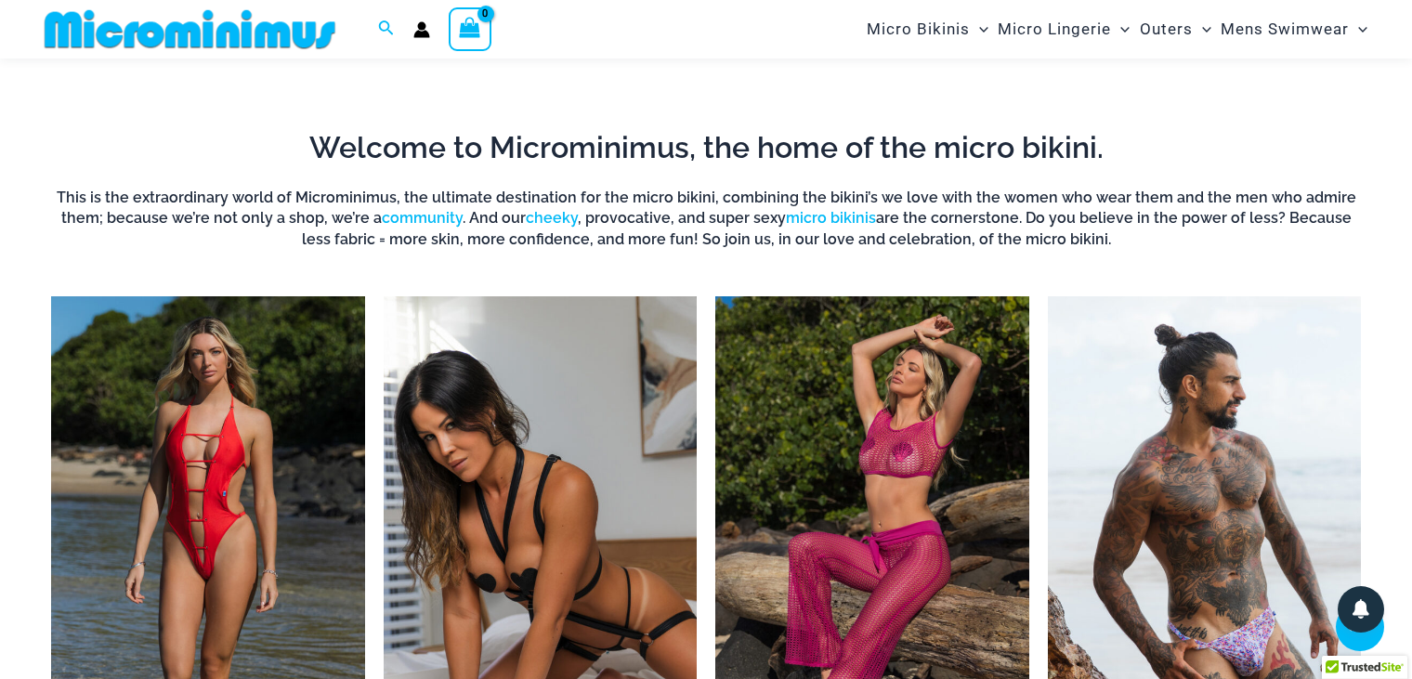
scroll to position [727, 0]
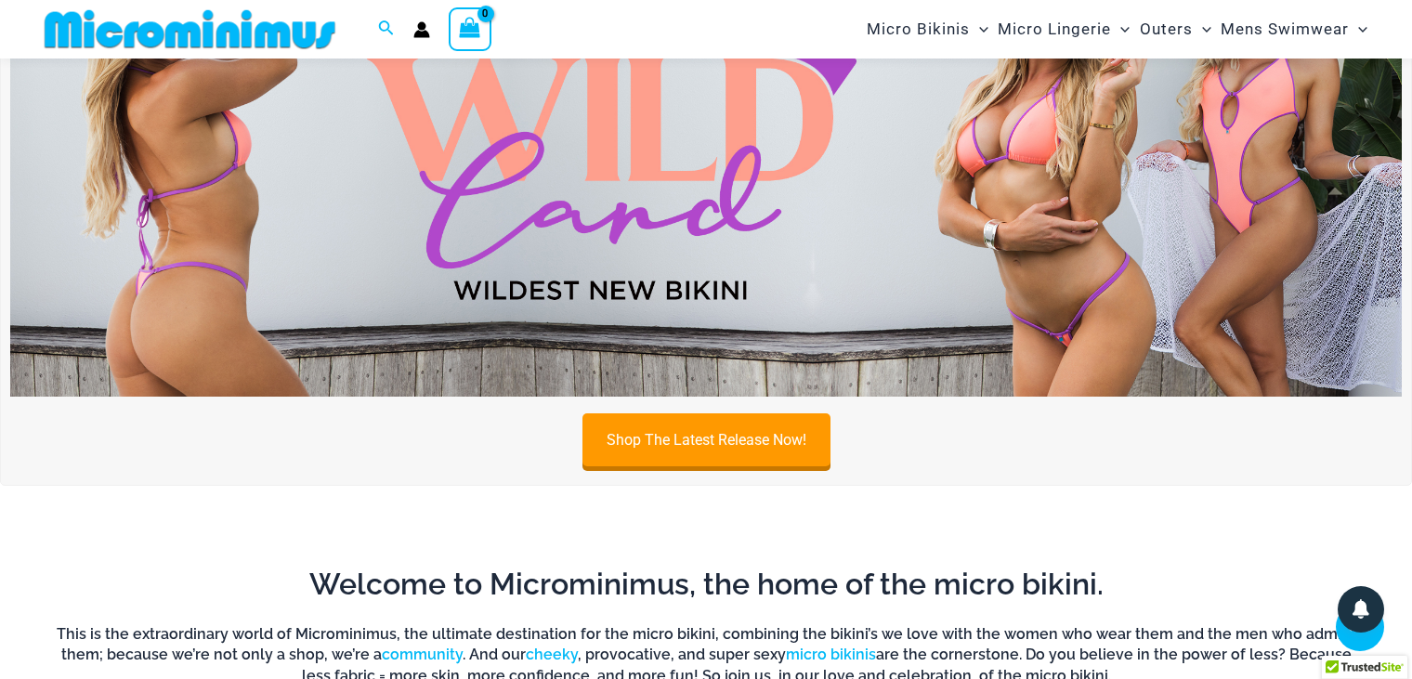
click at [704, 245] on img at bounding box center [706, 160] width 1392 height 473
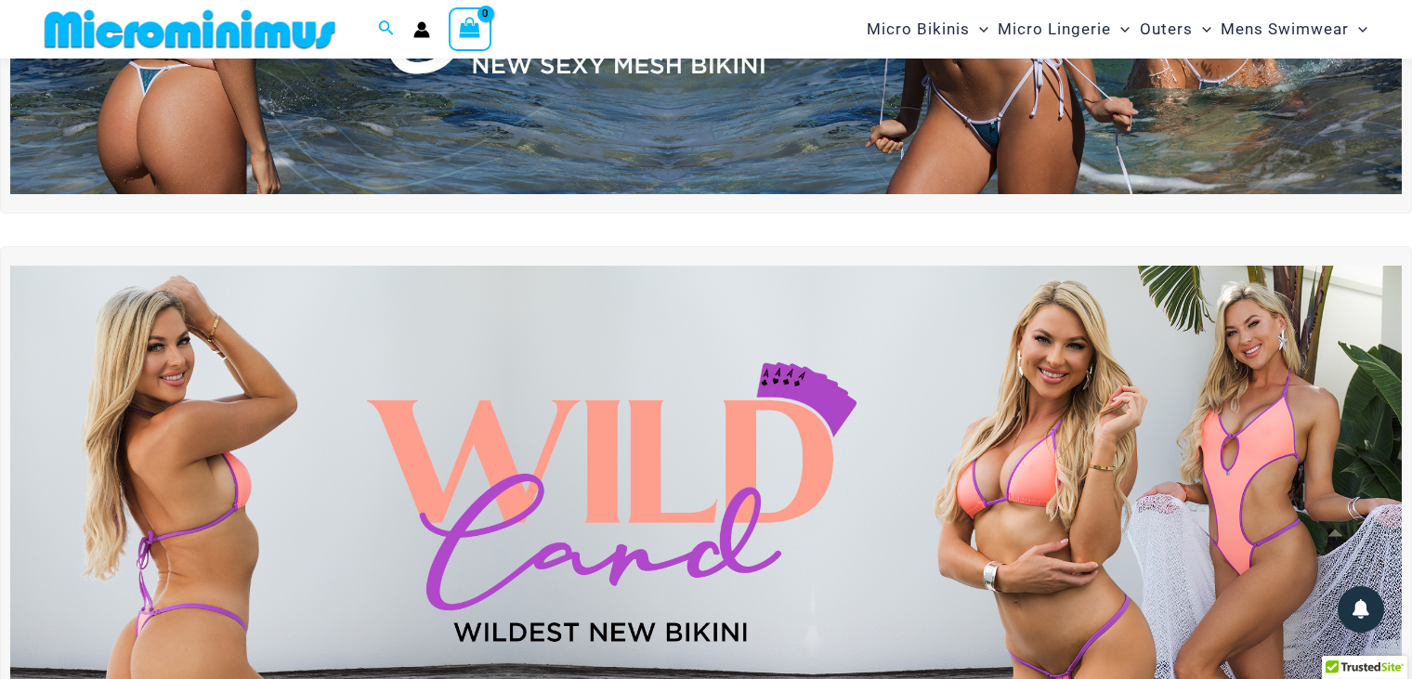
scroll to position [76, 0]
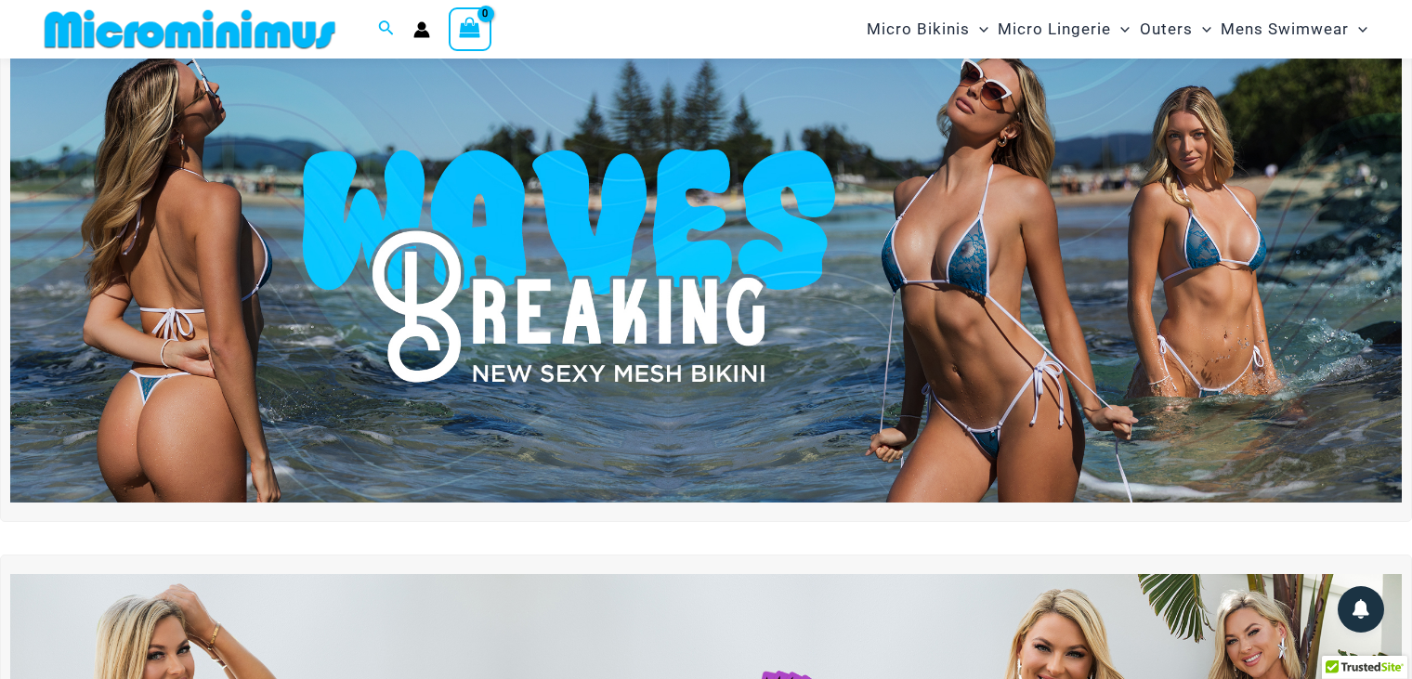
click at [672, 348] on img at bounding box center [706, 266] width 1392 height 473
click at [662, 321] on img at bounding box center [706, 266] width 1392 height 473
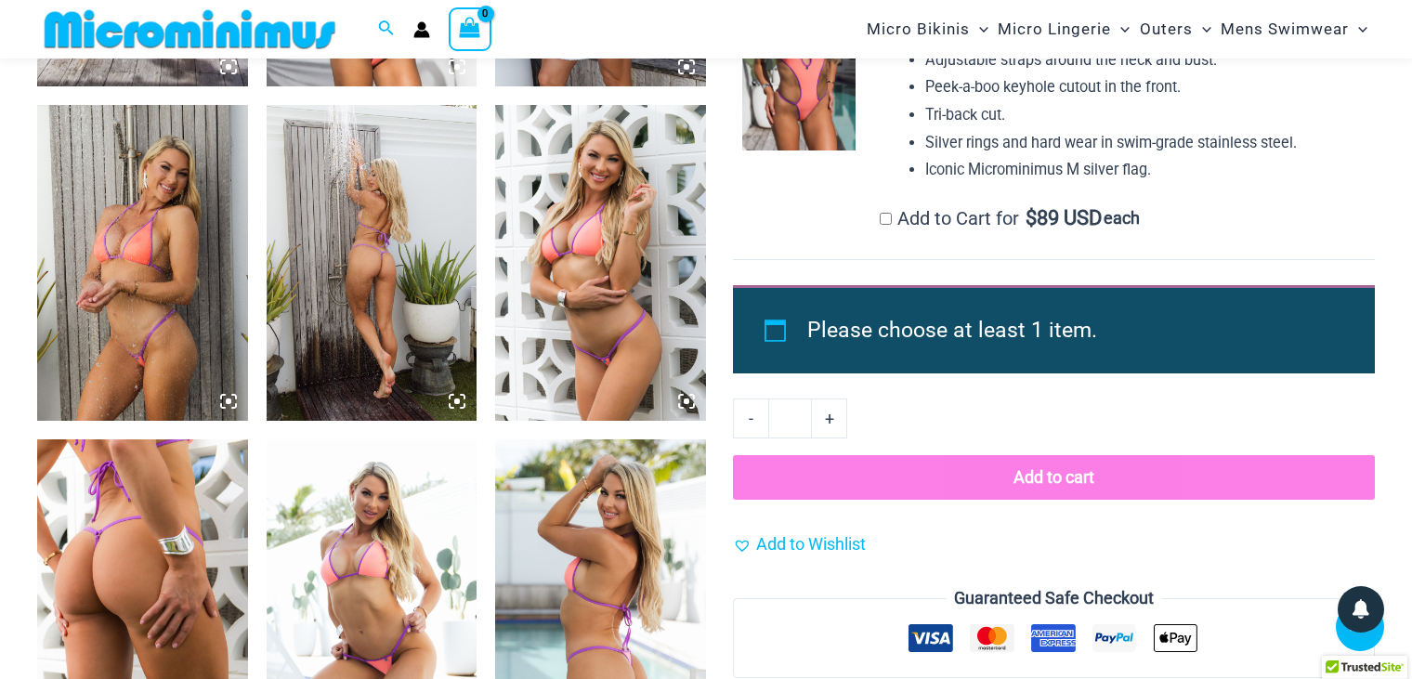
scroll to position [1748, 0]
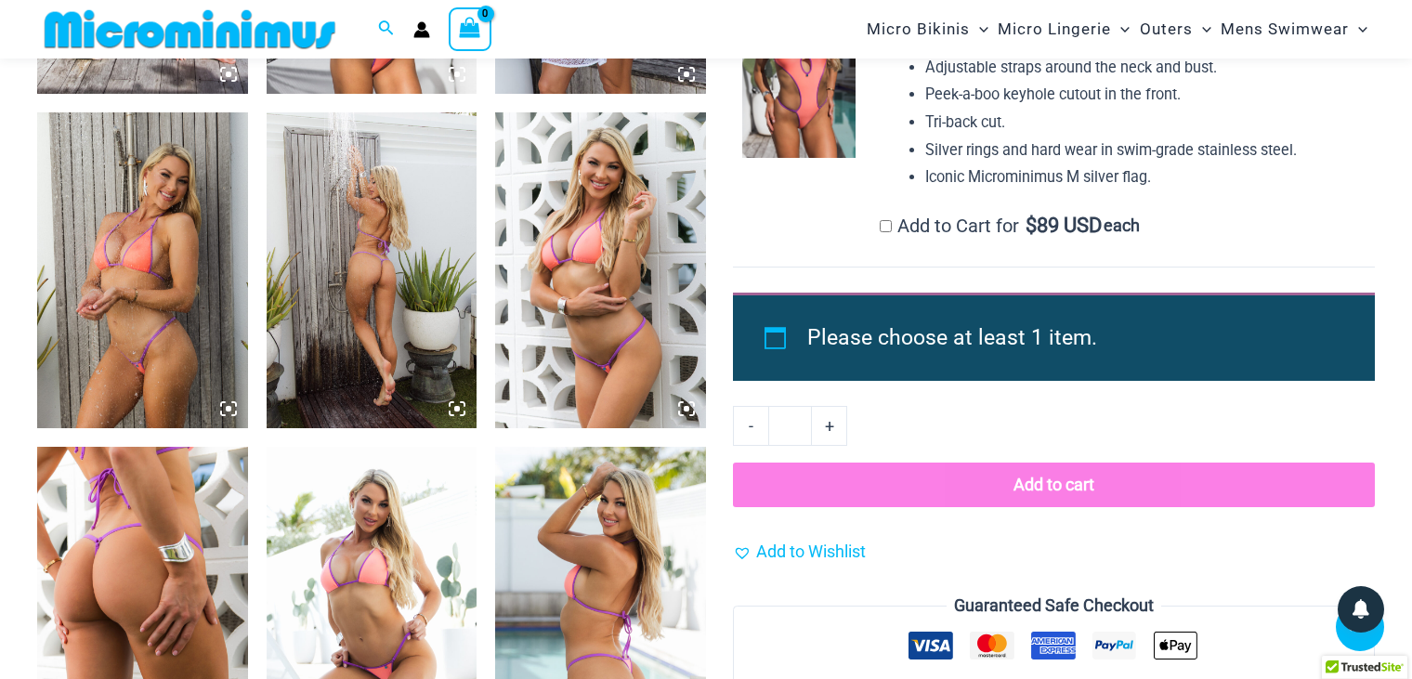
click at [142, 298] on img at bounding box center [142, 270] width 211 height 316
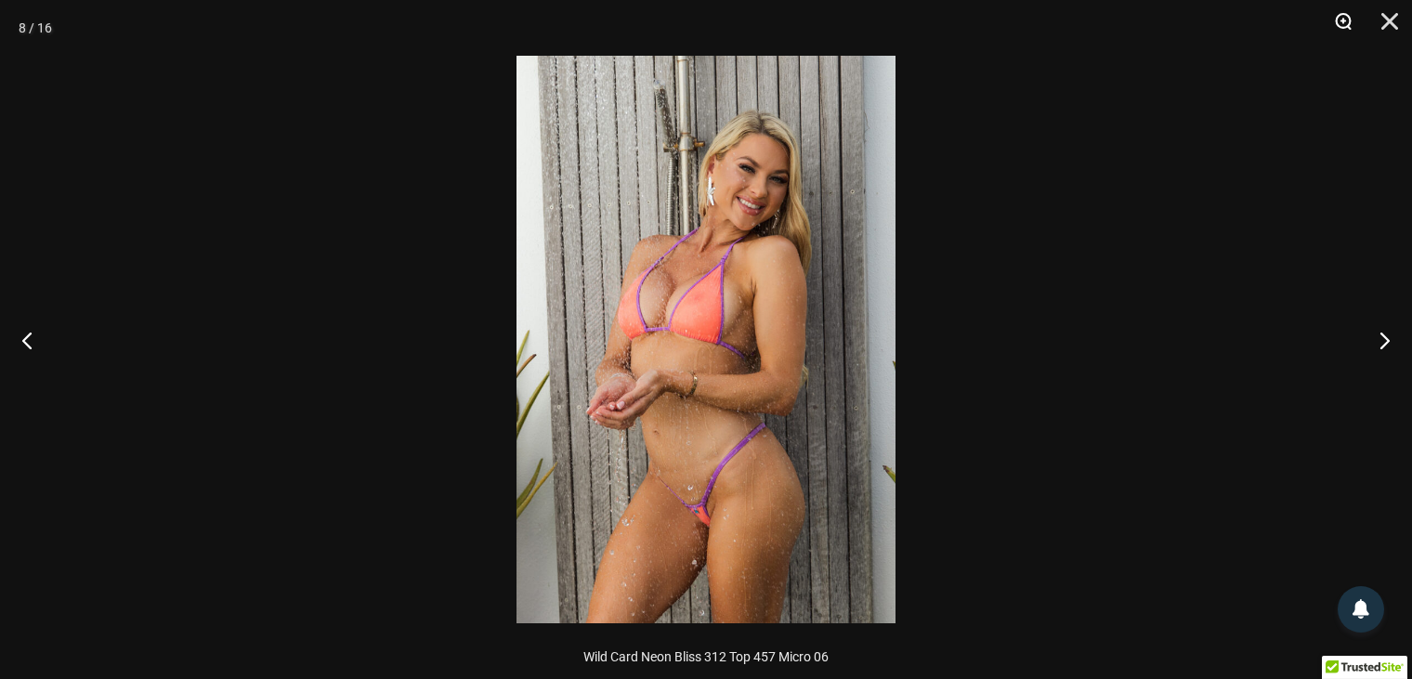
click at [1334, 19] on button "Zoom" at bounding box center [1337, 28] width 46 height 56
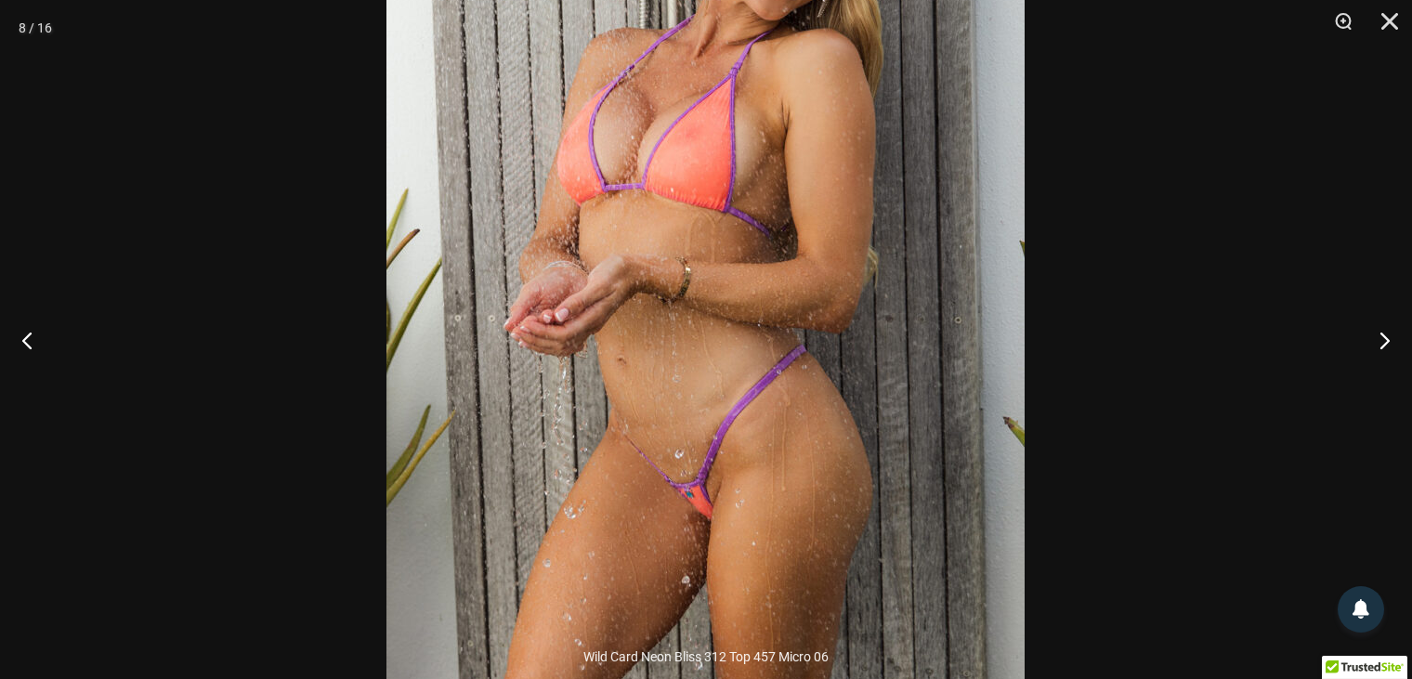
click at [771, 318] on img at bounding box center [706, 204] width 638 height 957
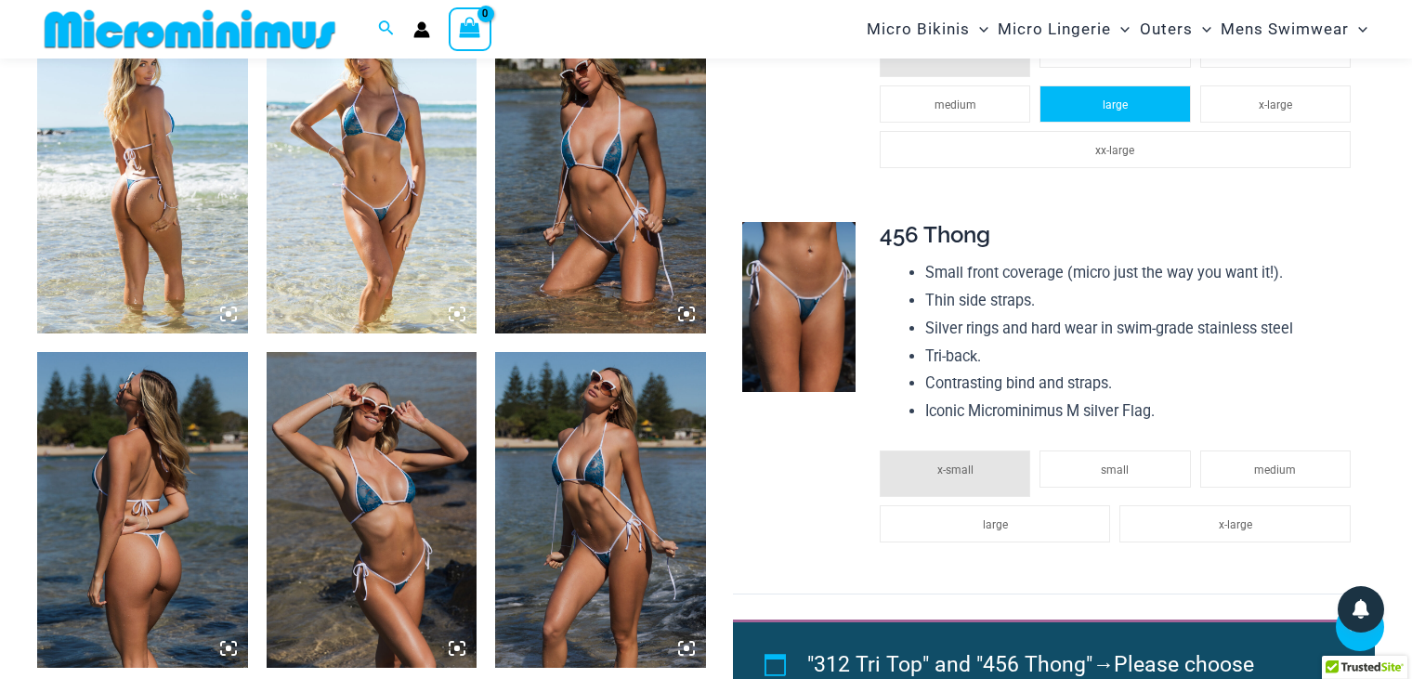
scroll to position [1284, 0]
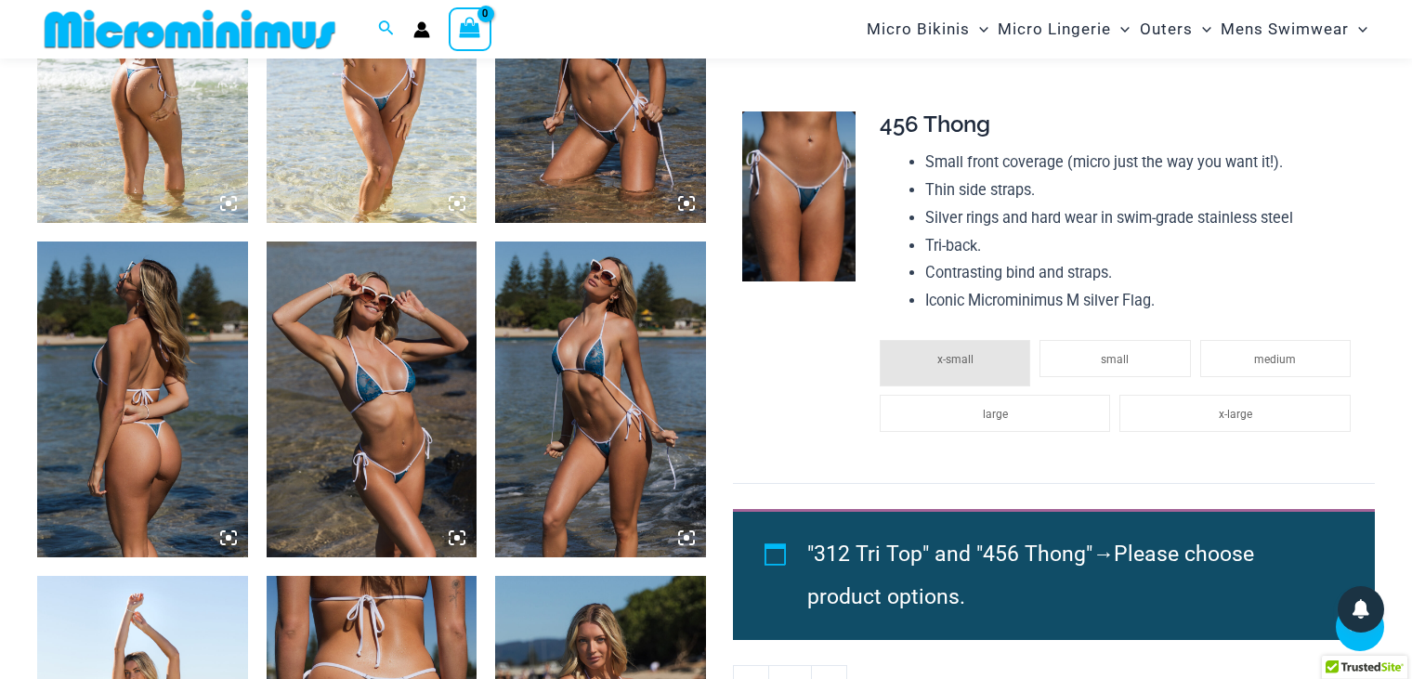
click at [359, 105] on img at bounding box center [372, 65] width 211 height 316
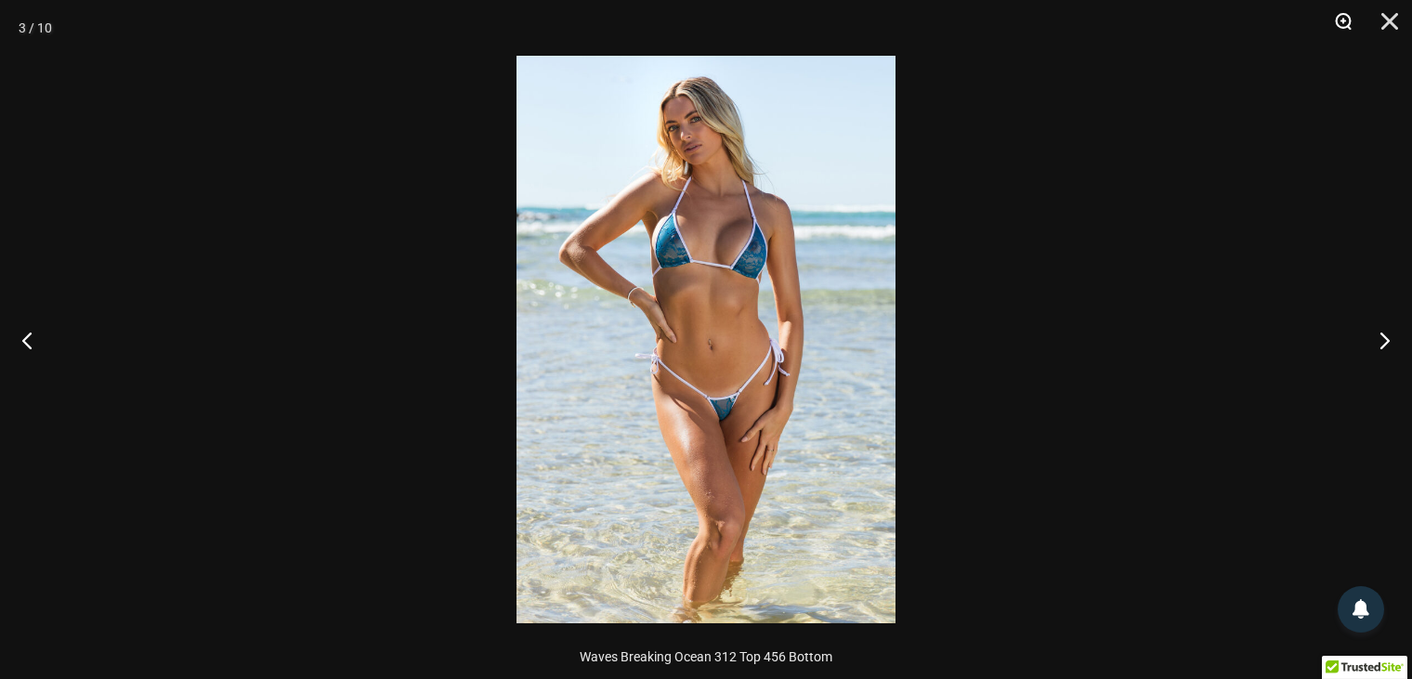
click at [1337, 20] on button "Zoom" at bounding box center [1337, 28] width 46 height 56
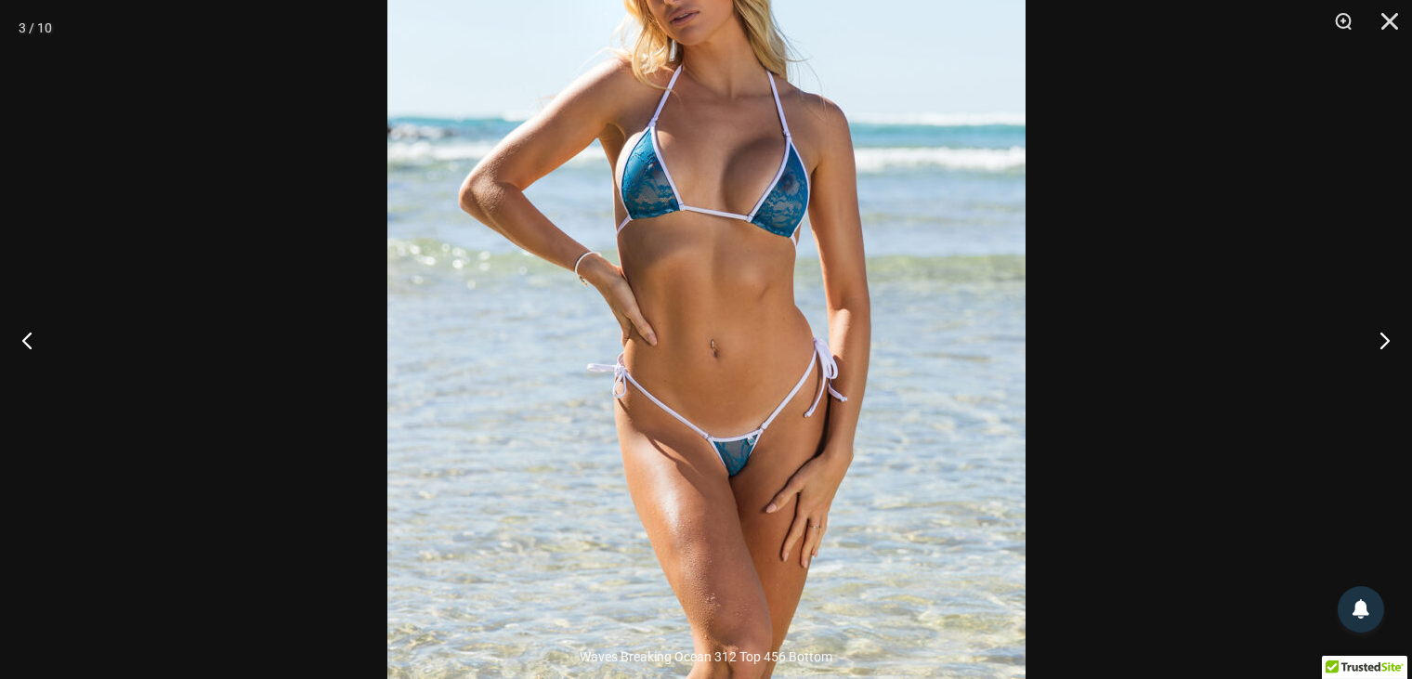
click at [1311, 249] on div at bounding box center [706, 339] width 1412 height 679
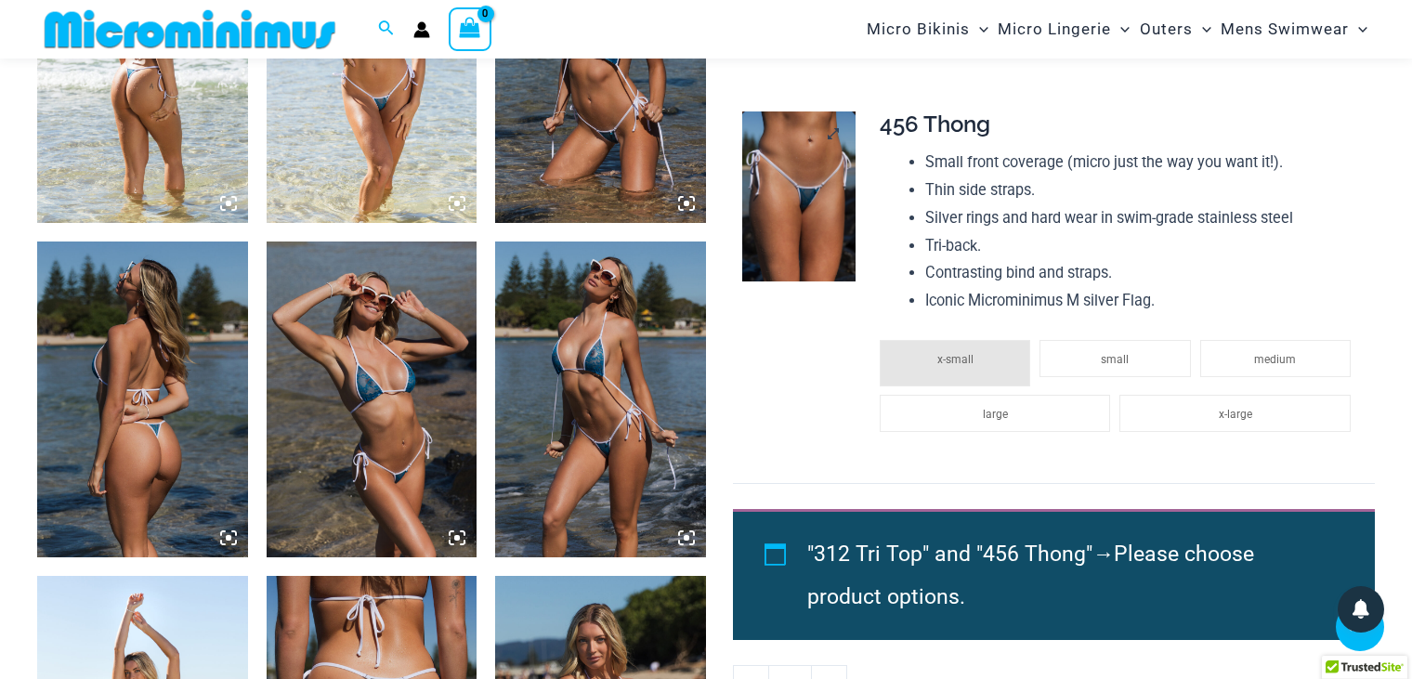
click at [810, 216] on img at bounding box center [798, 197] width 113 height 170
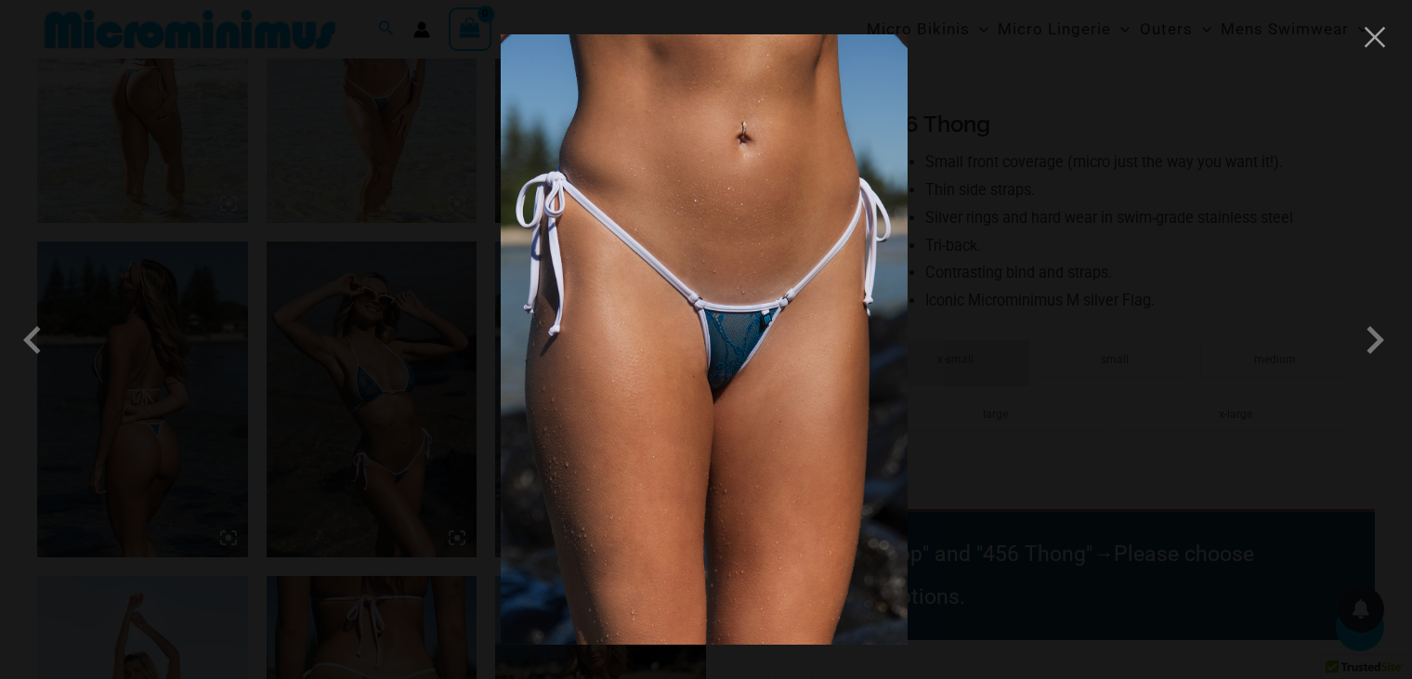
click at [1177, 157] on div at bounding box center [706, 339] width 1412 height 679
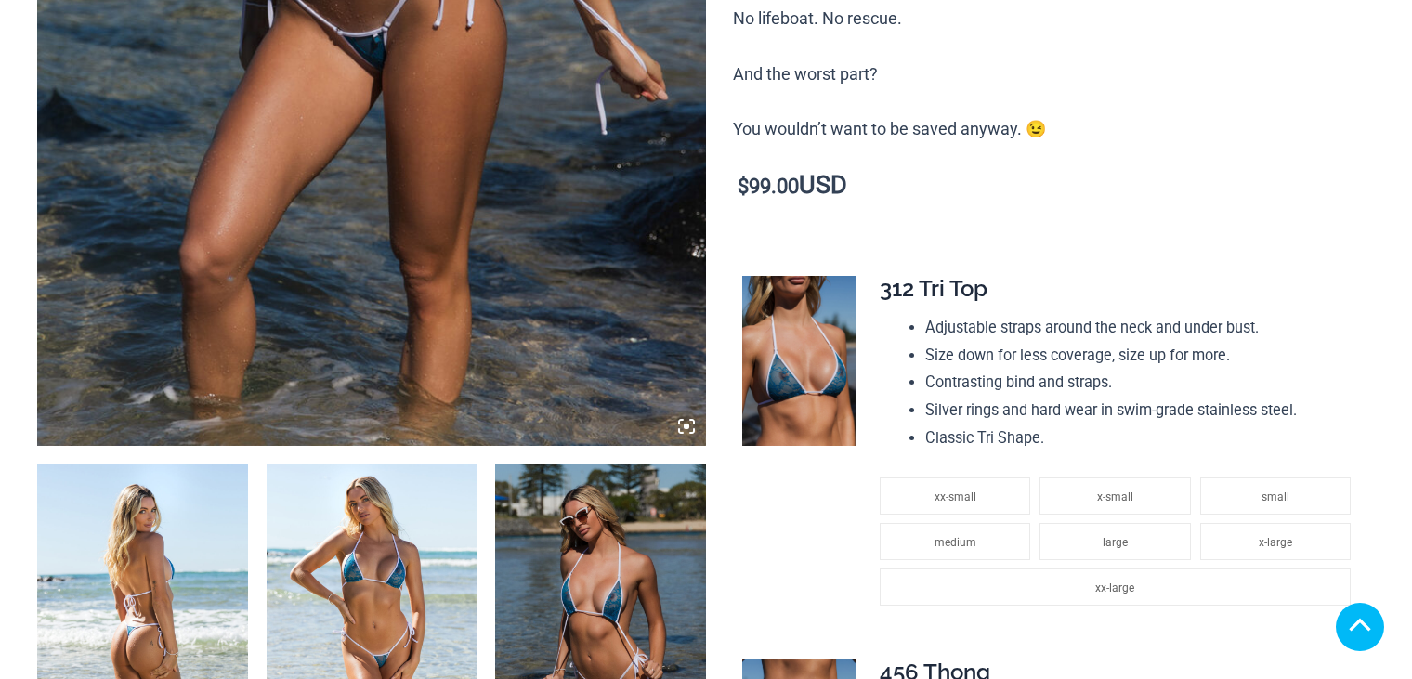
scroll to position [1208, 0]
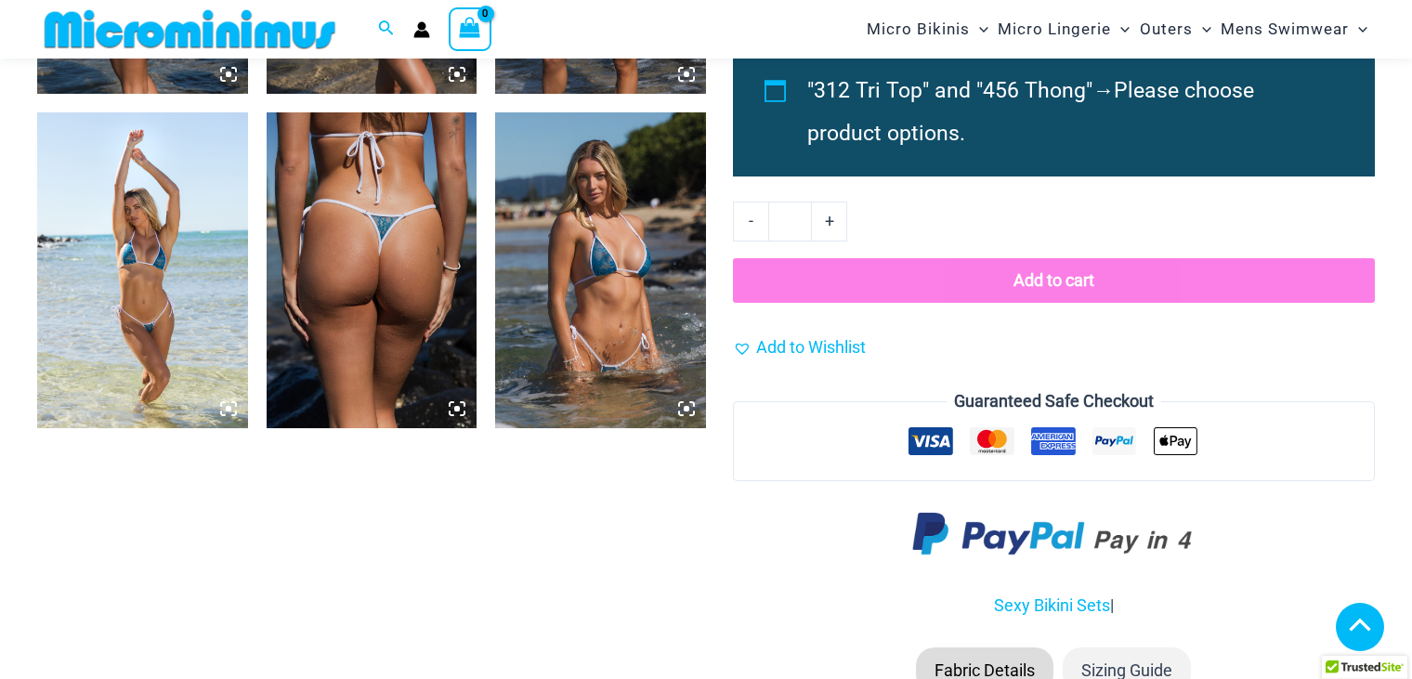
click at [683, 408] on icon at bounding box center [686, 409] width 17 height 17
